Goal: Register for event/course

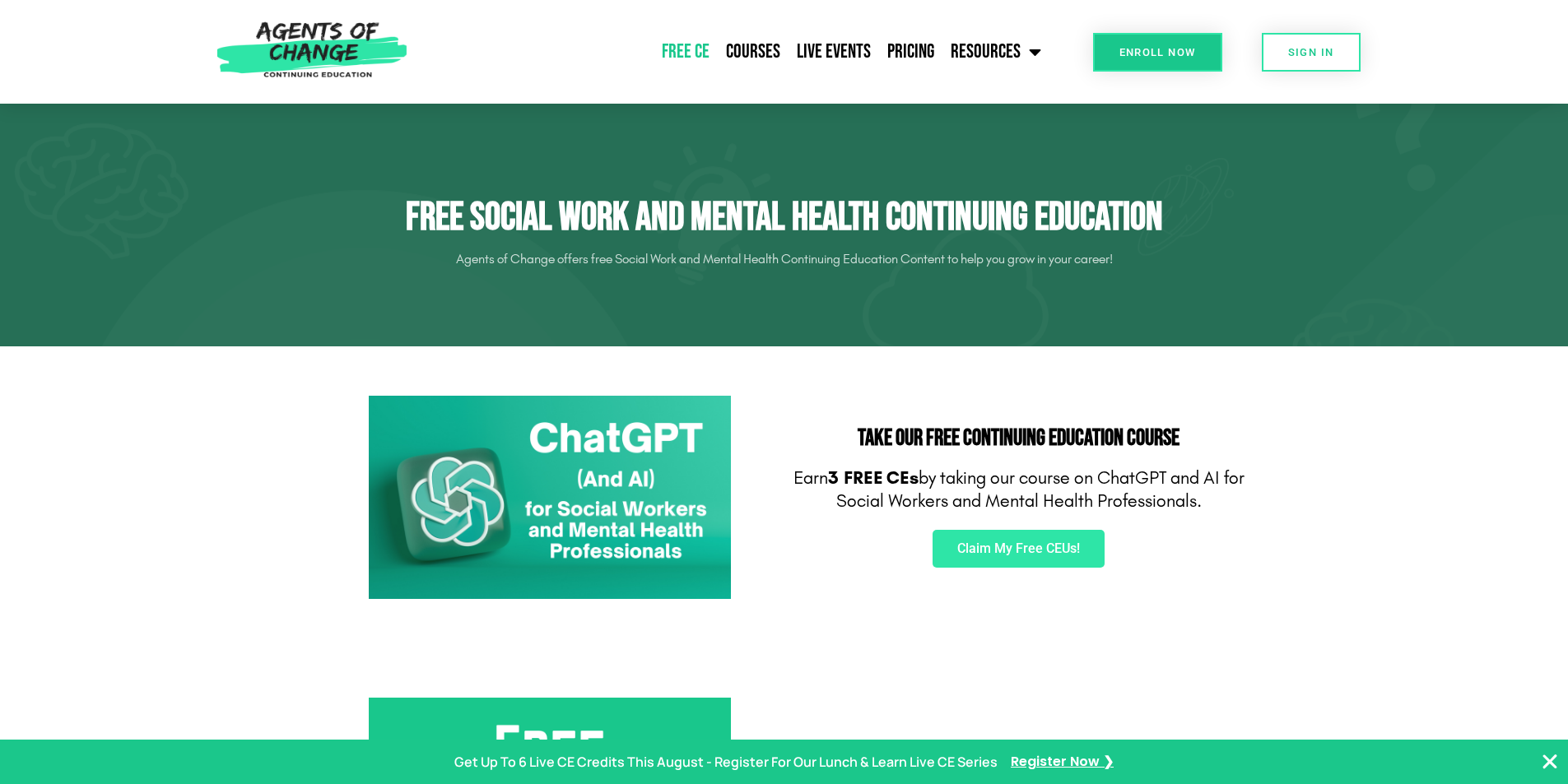
click at [344, 37] on img at bounding box center [312, 51] width 207 height 103
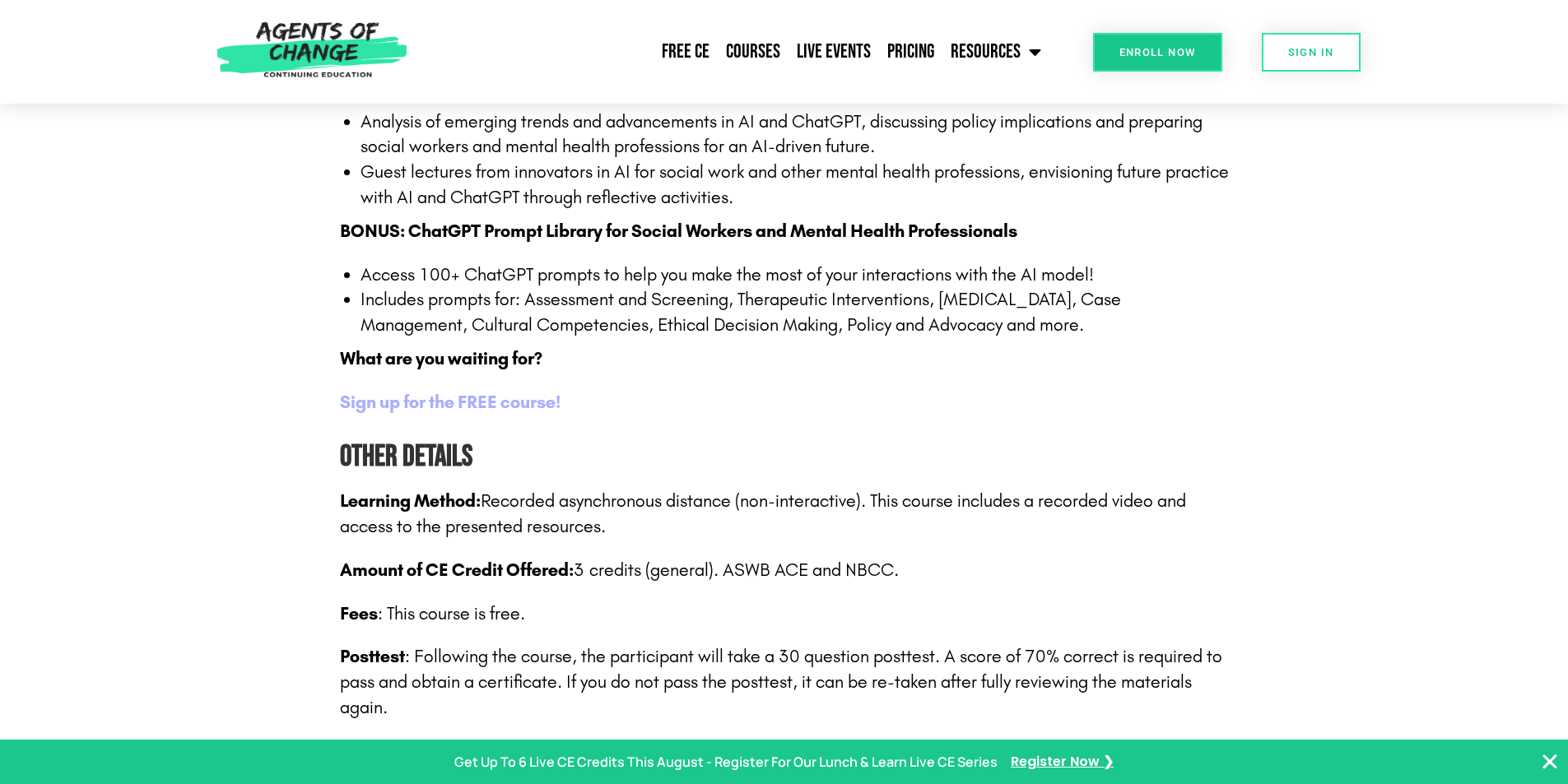
scroll to position [2057, 0]
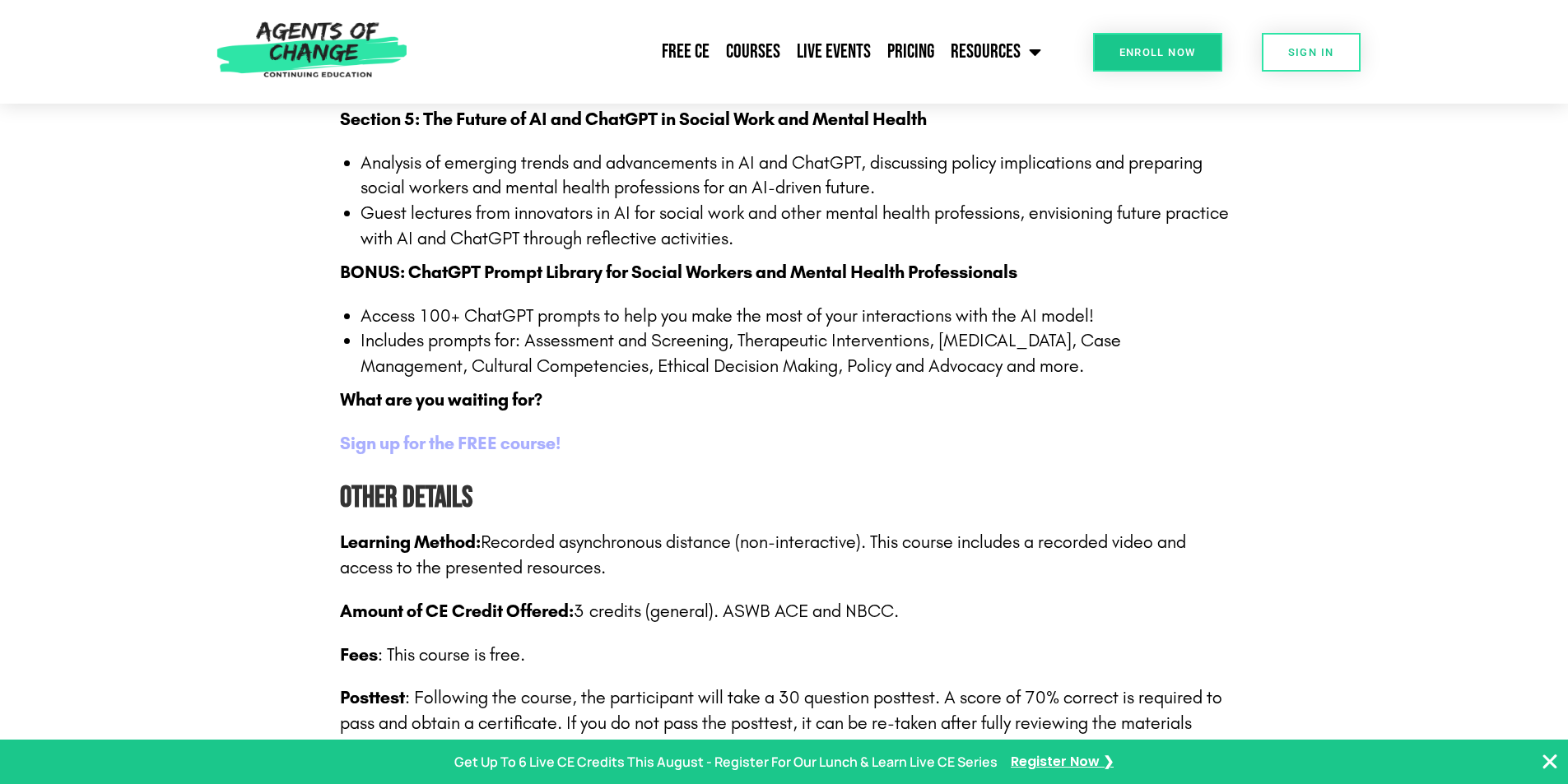
click at [517, 443] on b "Sign up for the FREE course!" at bounding box center [450, 443] width 220 height 21
